Goal: Task Accomplishment & Management: Use online tool/utility

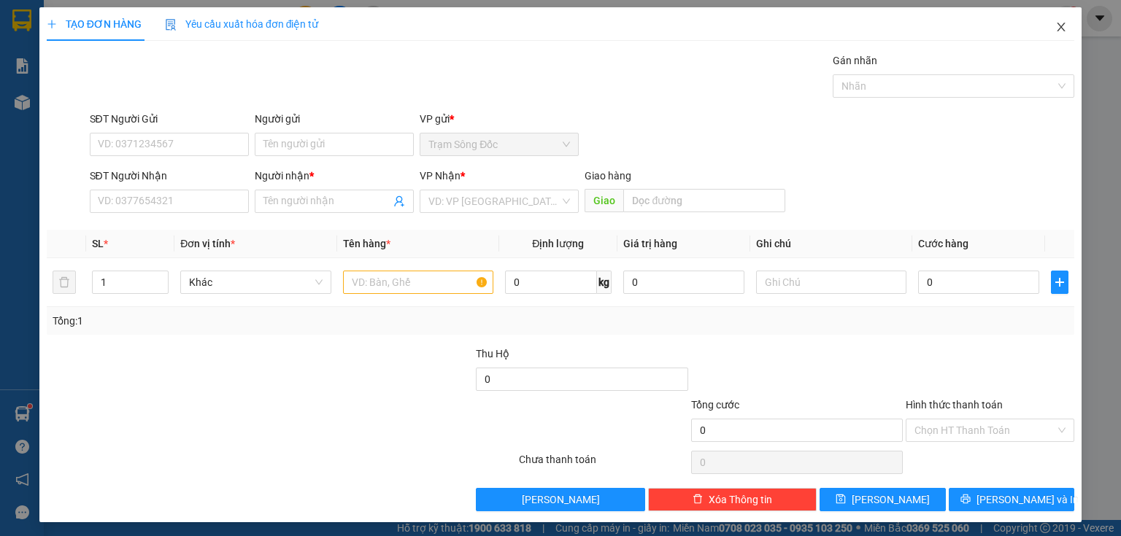
click at [1057, 24] on icon "close" at bounding box center [1061, 27] width 12 height 12
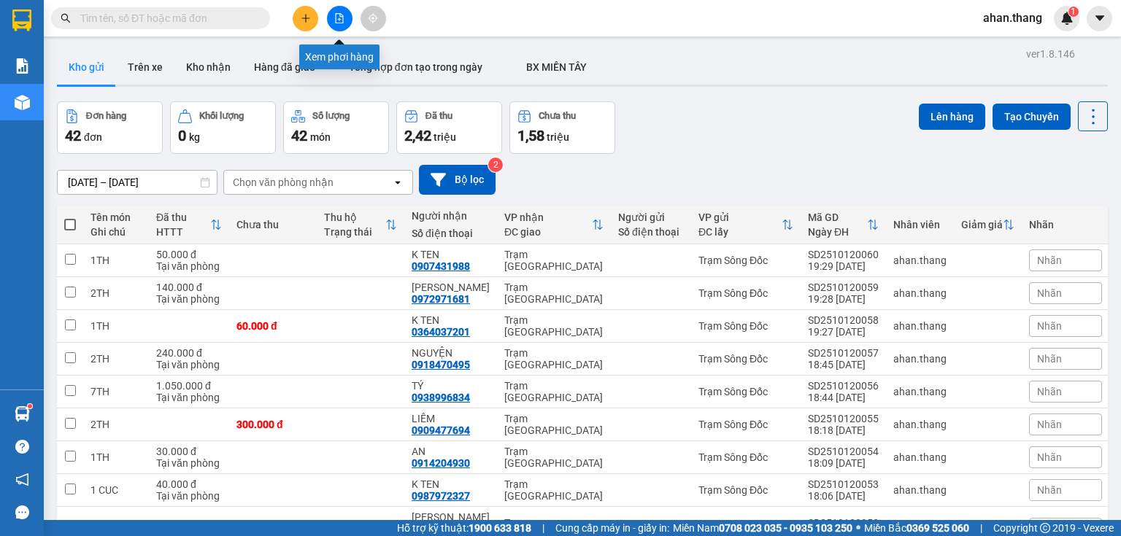
click at [338, 17] on icon "file-add" at bounding box center [339, 18] width 10 height 10
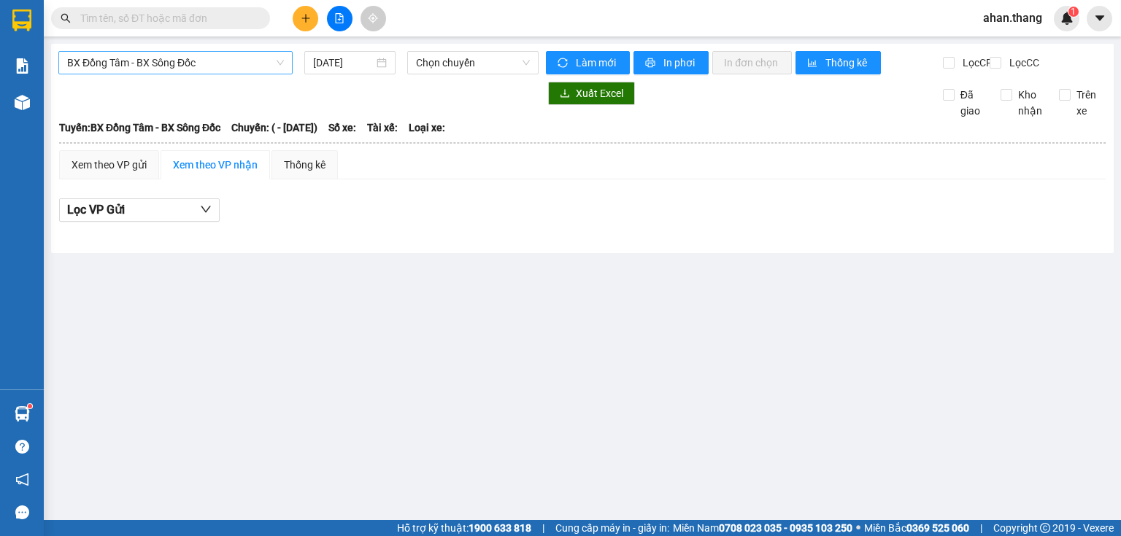
click at [239, 61] on span "BX Đồng Tâm - BX Sông Đốc" at bounding box center [175, 63] width 217 height 22
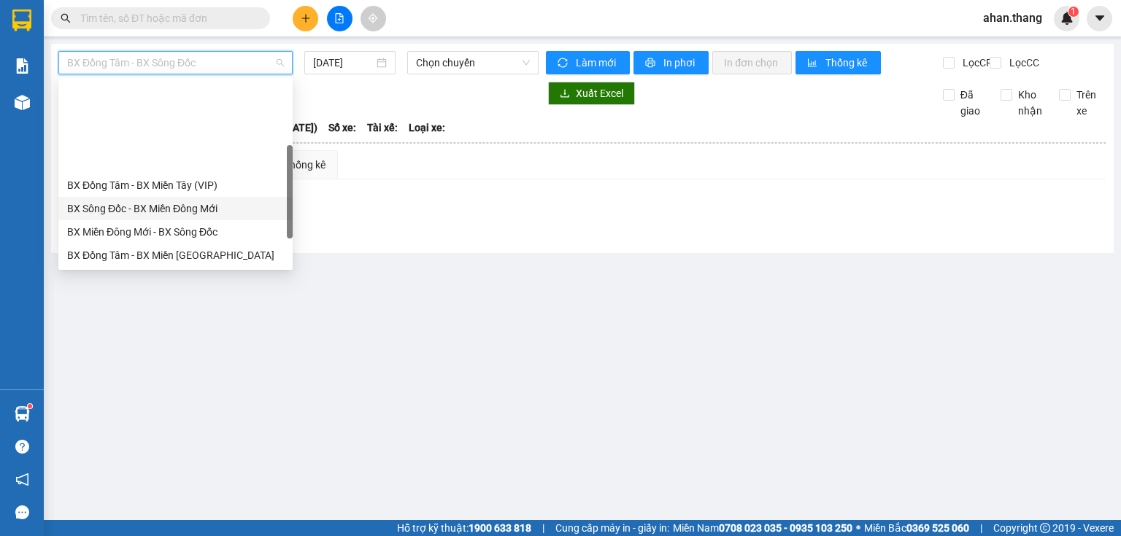
scroll to position [140, 0]
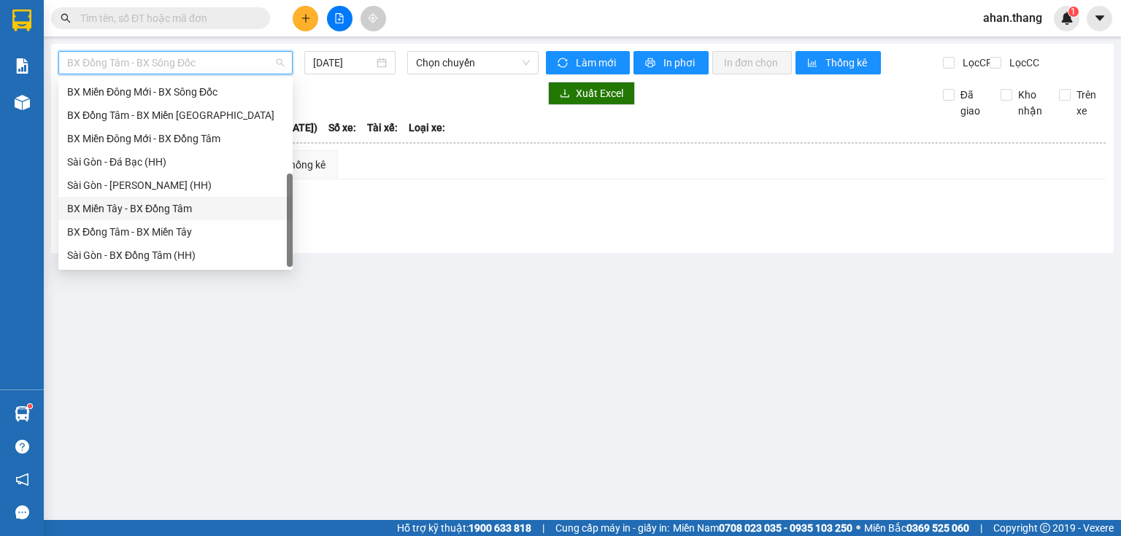
drag, startPoint x: 180, startPoint y: 206, endPoint x: 323, endPoint y: 40, distance: 219.4
click at [180, 205] on div "BX Miền Tây - BX Đồng Tâm" at bounding box center [175, 209] width 217 height 16
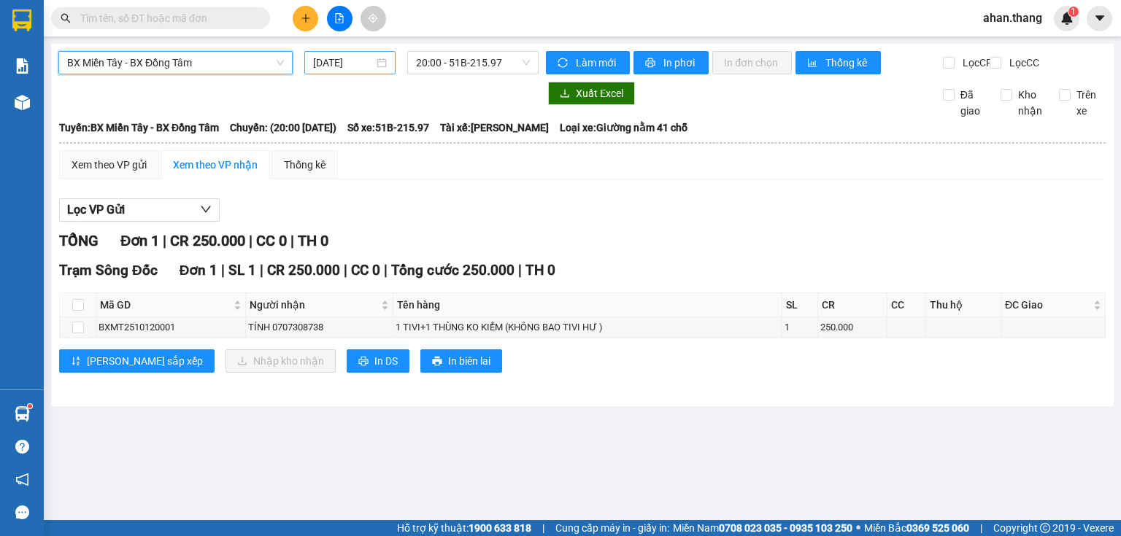
click at [335, 65] on input "[DATE]" at bounding box center [343, 63] width 60 height 16
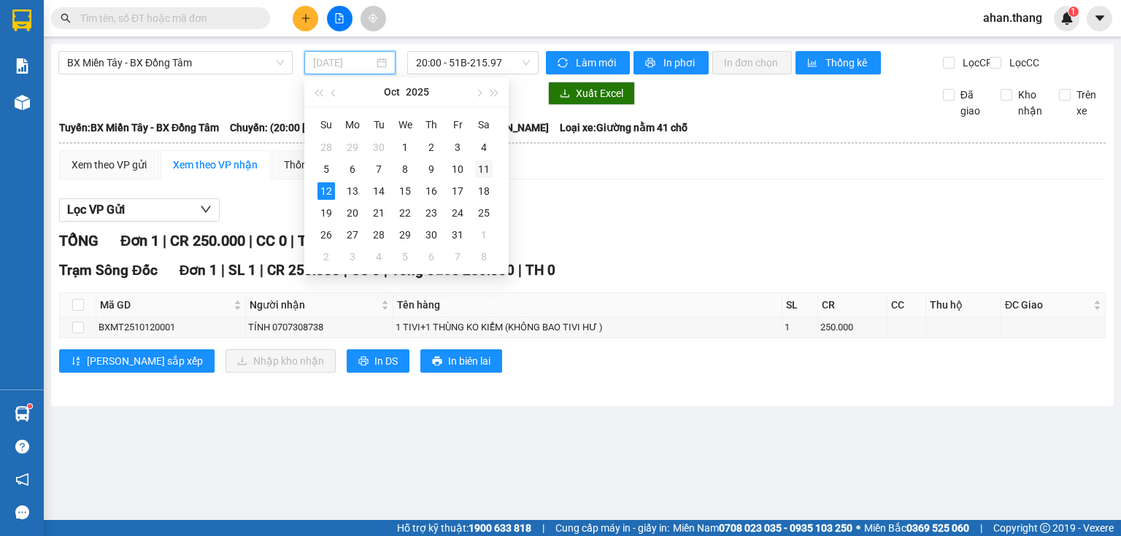
click at [485, 172] on div "11" at bounding box center [484, 170] width 18 height 18
type input "[DATE]"
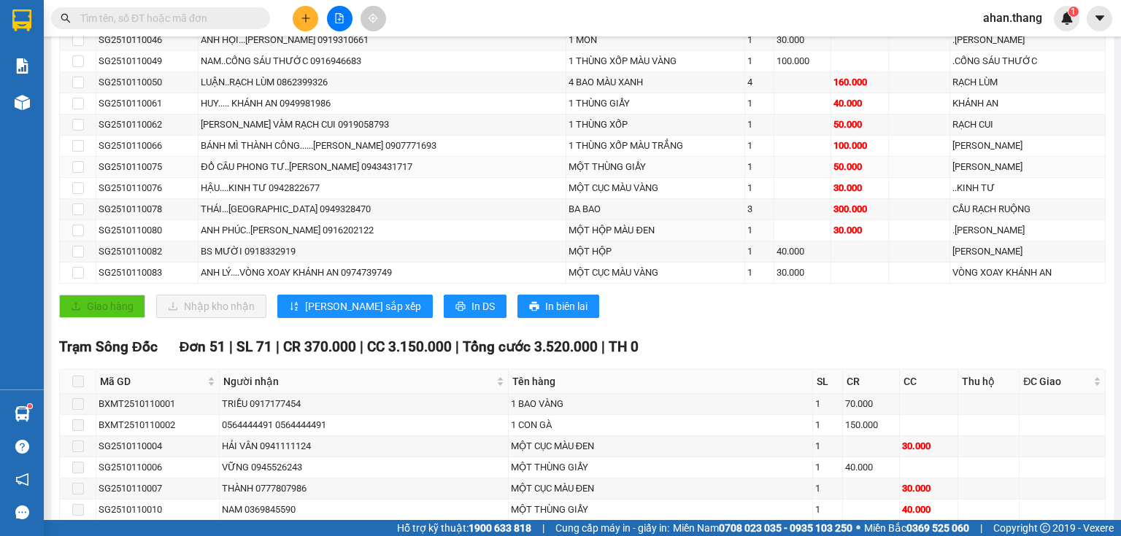
scroll to position [486, 0]
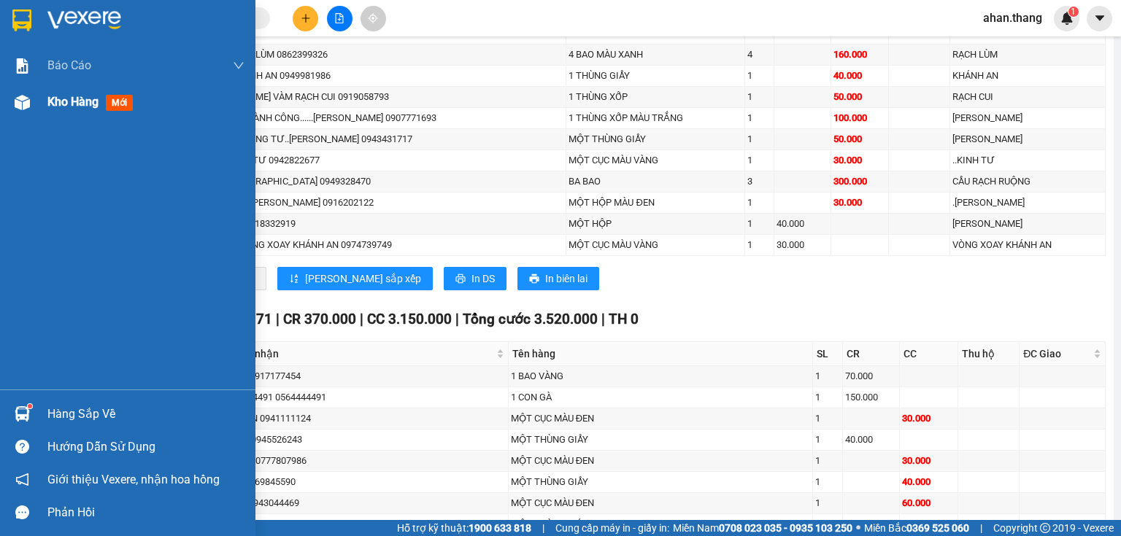
click at [96, 103] on span "Kho hàng" at bounding box center [72, 102] width 51 height 14
